Goal: Find specific page/section: Find specific page/section

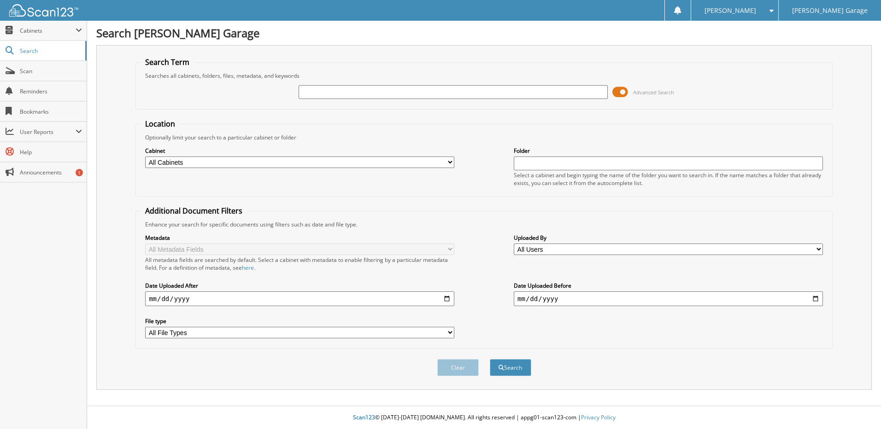
click at [358, 92] on input "text" at bounding box center [452, 92] width 309 height 14
type input "059-778832"
click at [490, 359] on button "Search" at bounding box center [510, 367] width 41 height 17
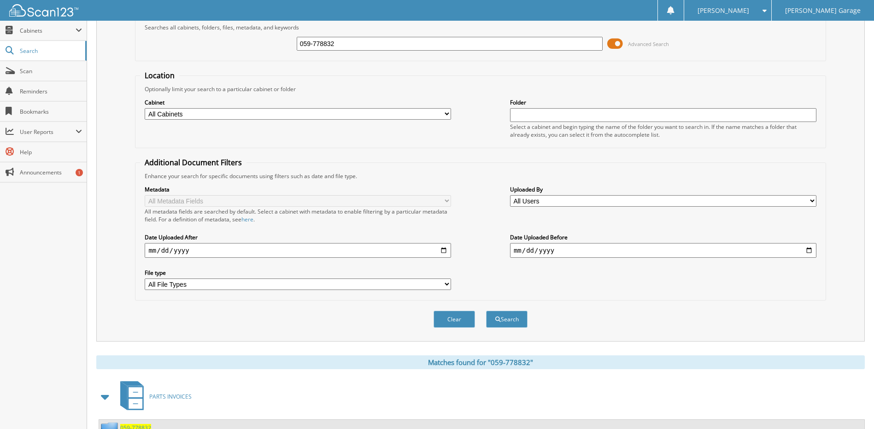
scroll to position [86, 0]
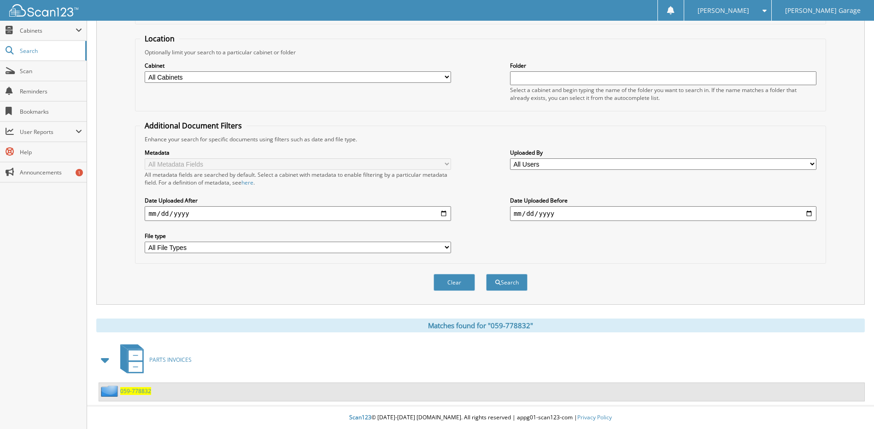
click at [145, 390] on span "059-778832" at bounding box center [135, 391] width 31 height 8
